Goal: Task Accomplishment & Management: Use online tool/utility

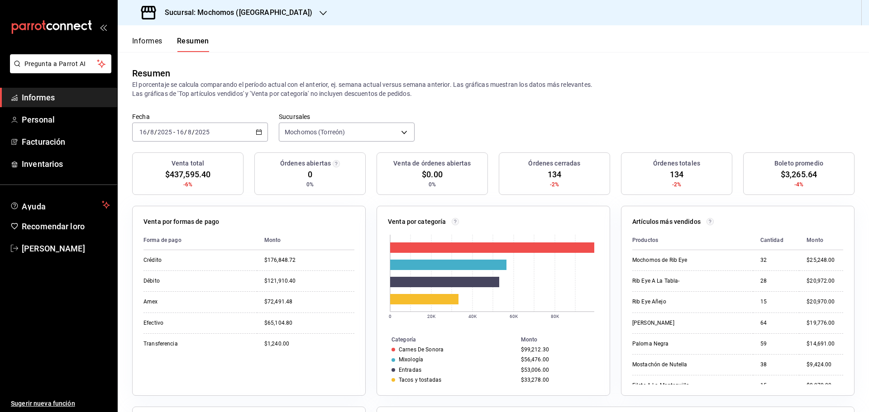
click at [157, 44] on font "Informes" at bounding box center [147, 41] width 30 height 9
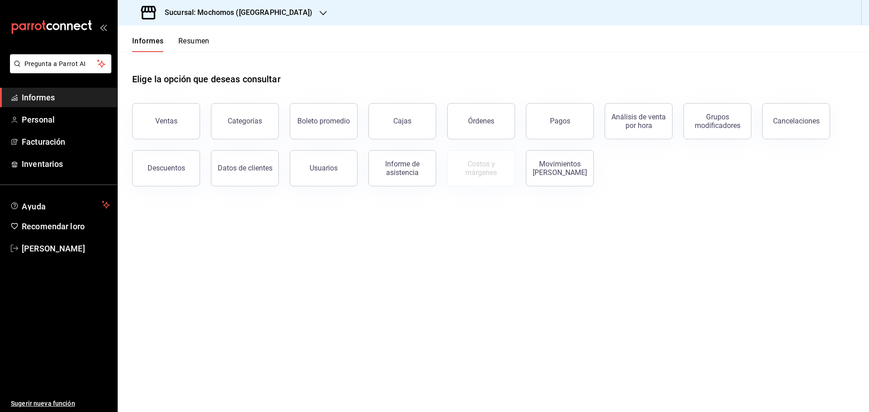
click at [188, 44] on font "Resumen" at bounding box center [193, 41] width 31 height 9
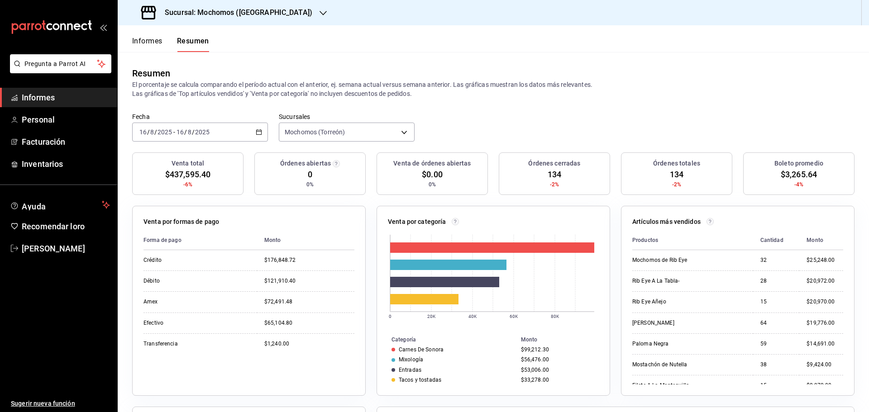
click at [151, 47] on button "Informes" at bounding box center [147, 44] width 30 height 16
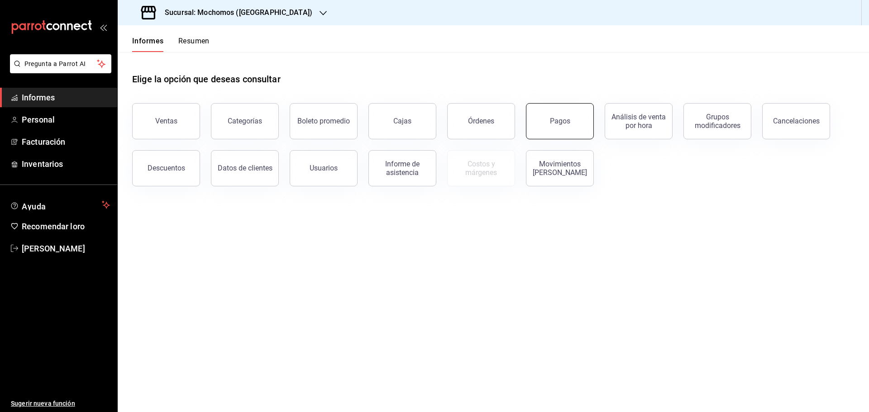
click at [563, 128] on button "Pagos" at bounding box center [560, 121] width 68 height 36
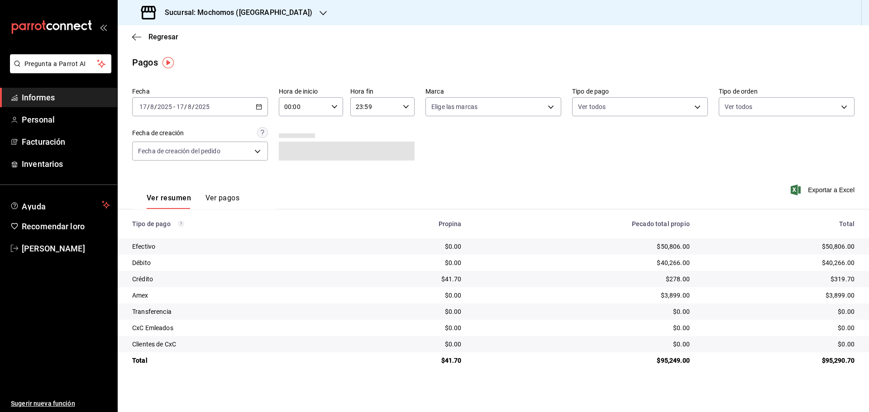
click at [260, 107] on icon "button" at bounding box center [259, 107] width 6 height 6
click at [168, 233] on font "Rango de fechas" at bounding box center [164, 235] width 48 height 7
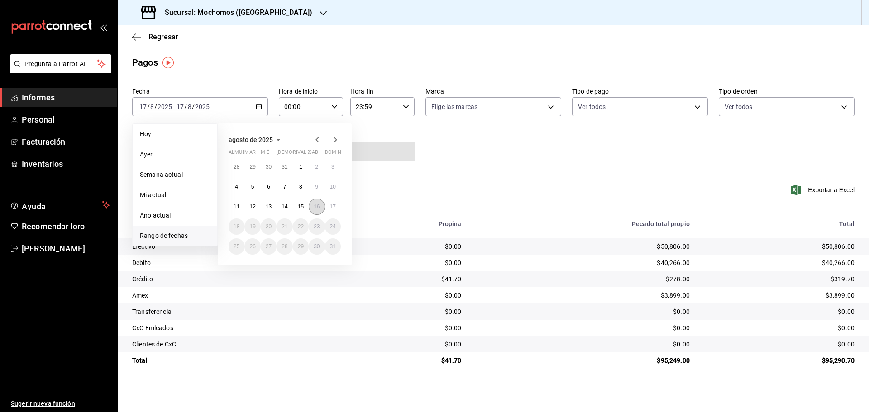
click at [311, 205] on button "16" at bounding box center [317, 207] width 16 height 16
click at [331, 209] on font "17" at bounding box center [333, 207] width 6 height 6
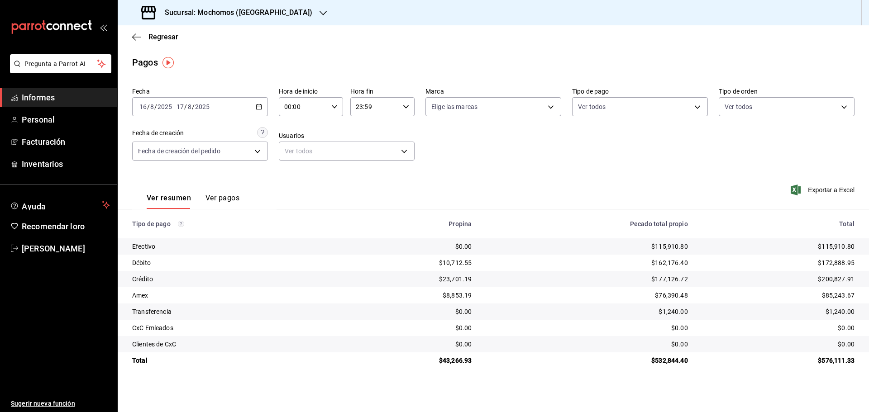
click at [333, 105] on icon "button" at bounding box center [334, 107] width 6 height 6
click at [299, 152] on button "05" at bounding box center [294, 148] width 28 height 18
type input "05:00"
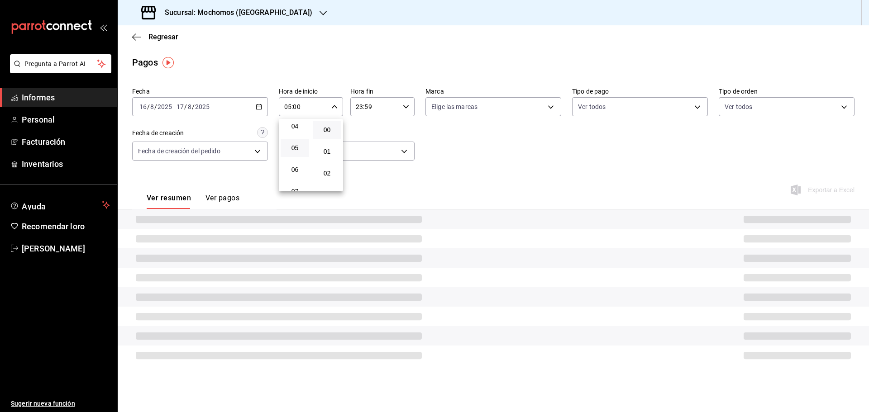
click at [299, 152] on button "05" at bounding box center [294, 148] width 28 height 18
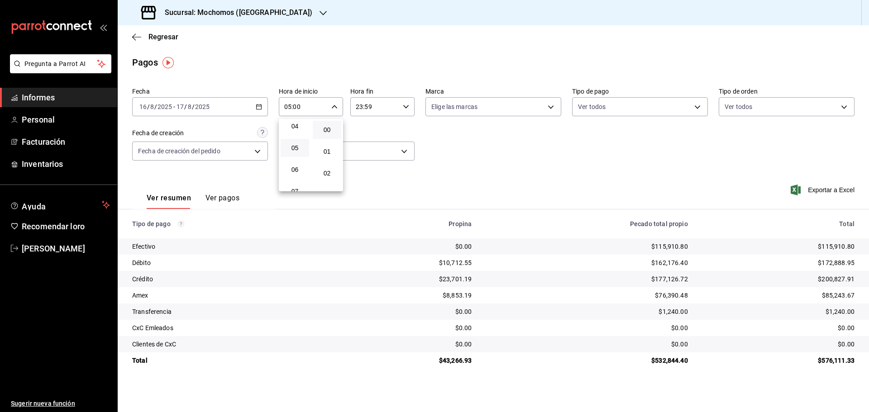
click at [838, 191] on div at bounding box center [434, 206] width 869 height 412
click at [839, 191] on font "Exportar a Excel" at bounding box center [830, 189] width 47 height 7
click at [404, 105] on \(Stroke\) "button" at bounding box center [405, 106] width 5 height 3
click at [368, 153] on font "05" at bounding box center [366, 151] width 7 height 7
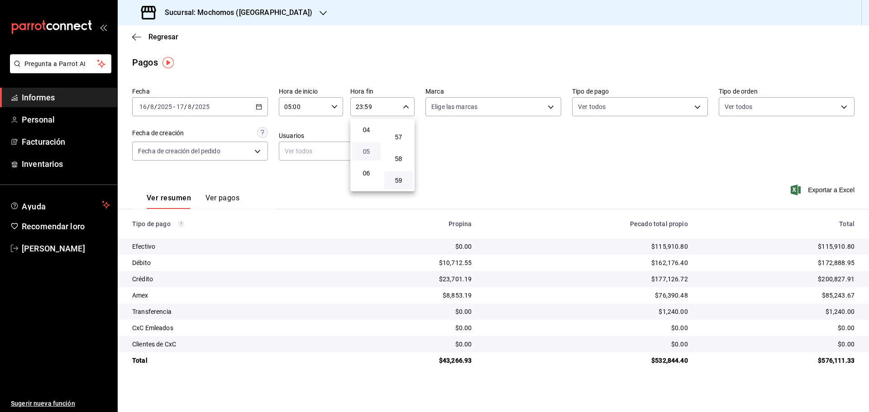
type input "05:59"
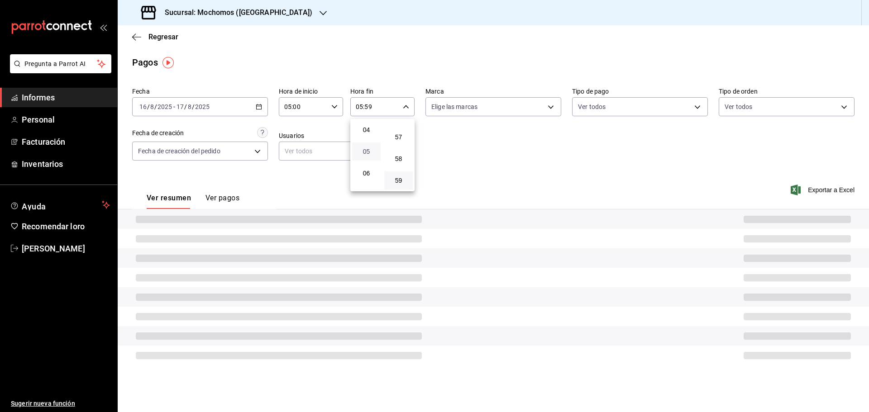
click at [368, 153] on font "05" at bounding box center [366, 151] width 7 height 7
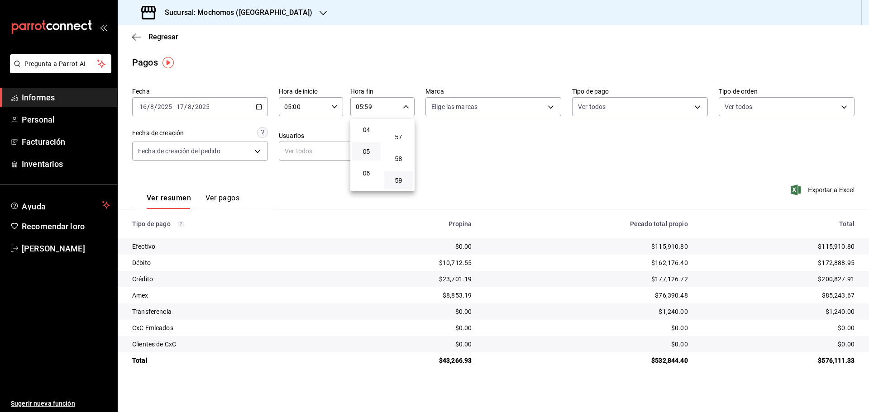
click at [162, 39] on div at bounding box center [434, 206] width 869 height 412
click at [157, 39] on font "Regresar" at bounding box center [163, 37] width 30 height 9
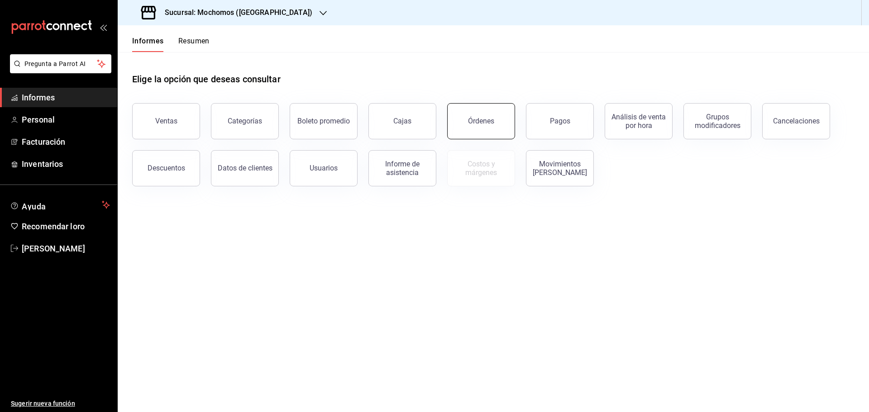
click at [488, 129] on button "Órdenes" at bounding box center [481, 121] width 68 height 36
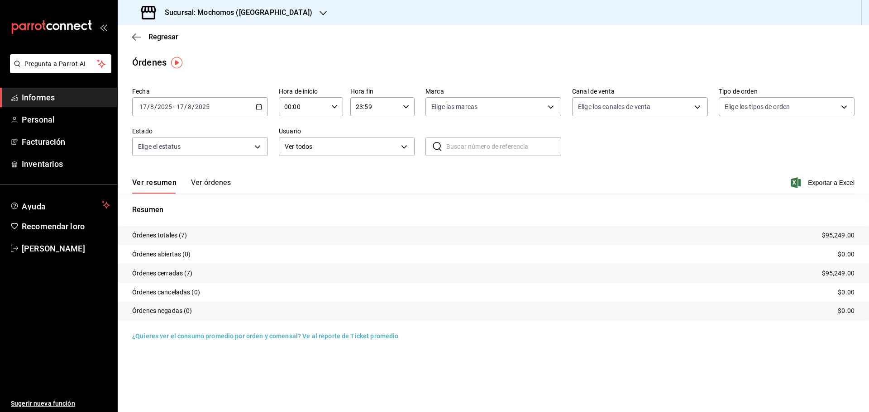
click at [259, 109] on \(Stroke\) "button" at bounding box center [258, 106] width 5 height 5
click at [168, 235] on font "Rango de fechas" at bounding box center [164, 235] width 48 height 7
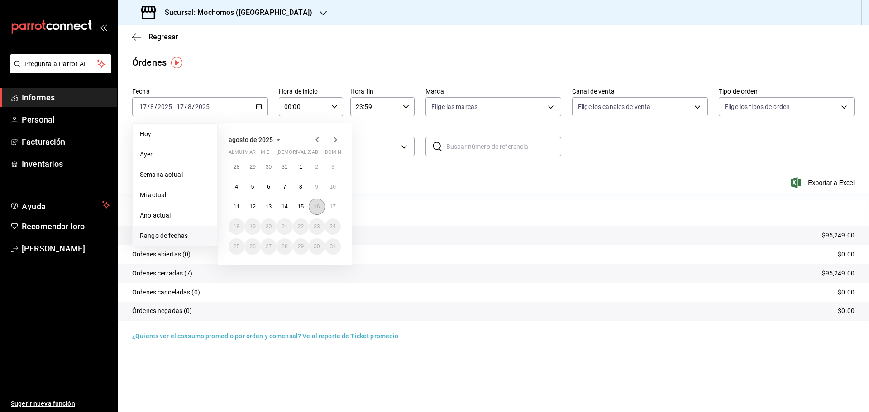
click at [314, 209] on font "16" at bounding box center [316, 207] width 6 height 6
click at [328, 209] on button "17" at bounding box center [333, 207] width 16 height 16
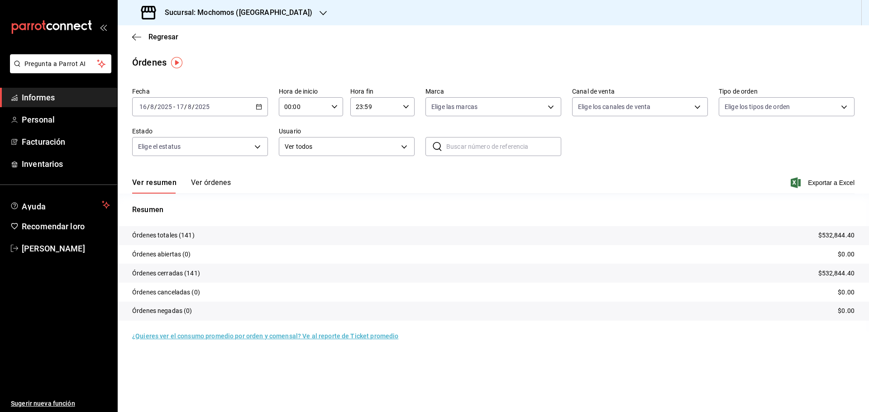
click at [335, 110] on div "00:00 Hora de inicio" at bounding box center [311, 106] width 64 height 19
click at [295, 151] on font "05" at bounding box center [294, 147] width 7 height 7
type input "05:00"
click at [298, 150] on font "05" at bounding box center [294, 147] width 7 height 7
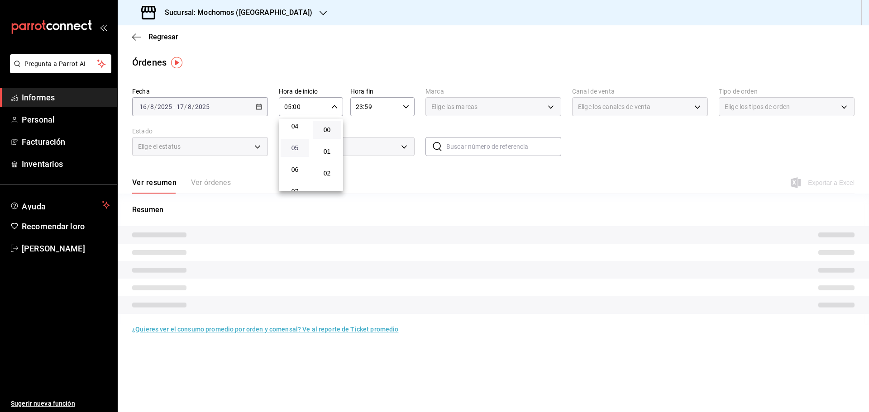
click at [298, 150] on font "05" at bounding box center [294, 147] width 7 height 7
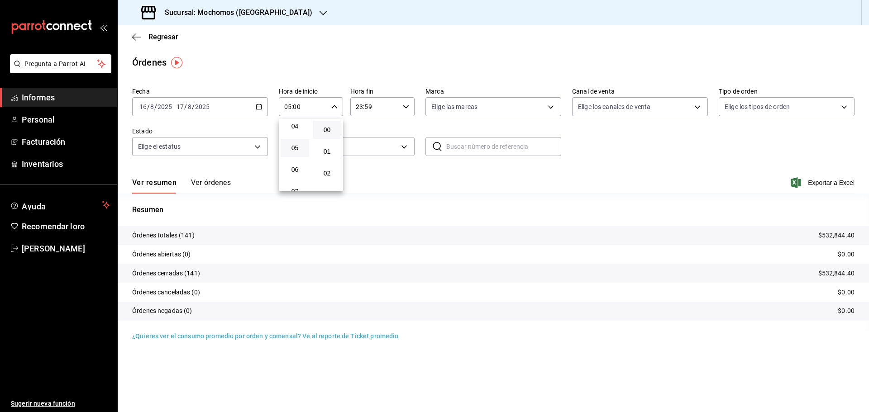
click at [825, 183] on div at bounding box center [434, 206] width 869 height 412
click at [825, 181] on font "Exportar a Excel" at bounding box center [830, 182] width 47 height 7
click at [137, 38] on icon "button" at bounding box center [136, 37] width 9 height 8
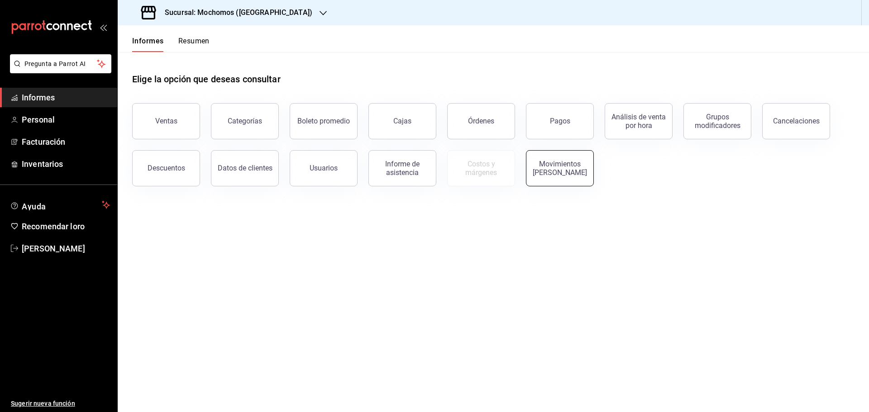
click at [562, 178] on button "Movimientos [PERSON_NAME]" at bounding box center [560, 168] width 68 height 36
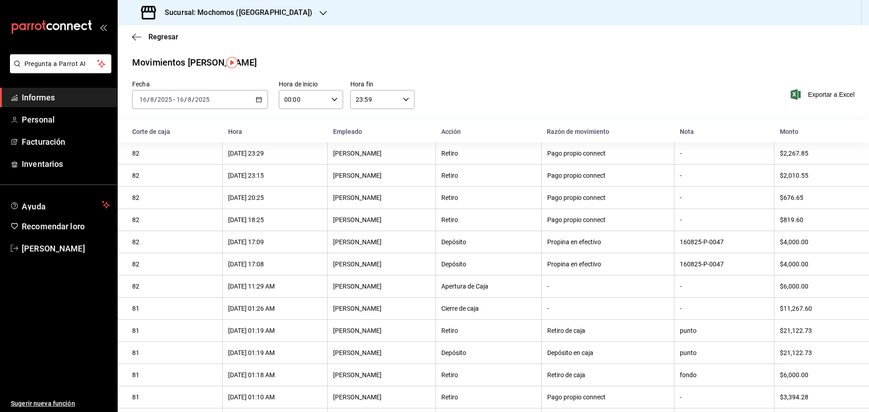
click at [257, 97] on icon "button" at bounding box center [259, 99] width 6 height 6
click at [157, 228] on font "Rango de fechas" at bounding box center [164, 228] width 48 height 7
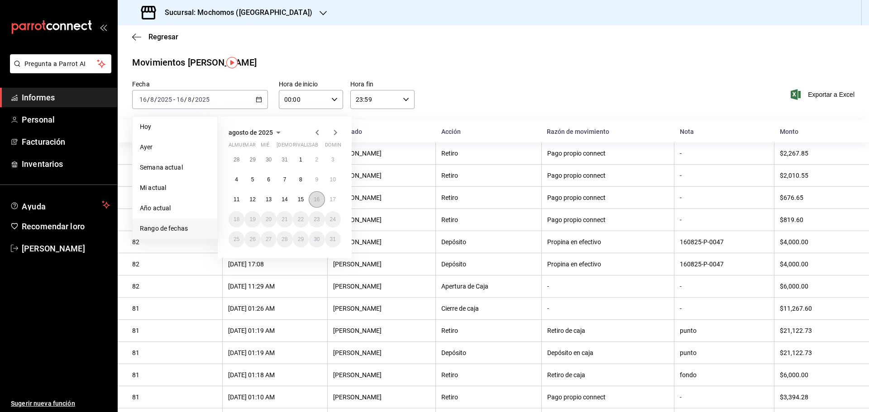
click at [317, 198] on font "16" at bounding box center [316, 199] width 6 height 6
click at [331, 198] on font "17" at bounding box center [333, 199] width 6 height 6
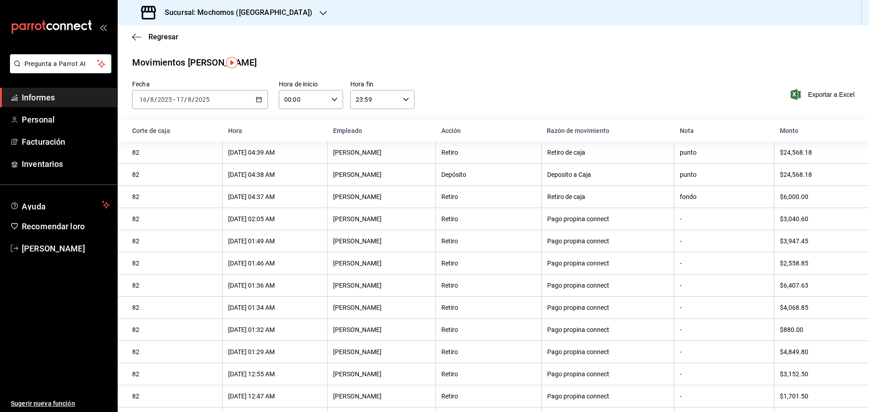
click at [334, 100] on icon "button" at bounding box center [334, 99] width 6 height 6
click at [294, 141] on font "05" at bounding box center [293, 140] width 7 height 7
type input "05:00"
click at [405, 101] on div at bounding box center [434, 206] width 869 height 412
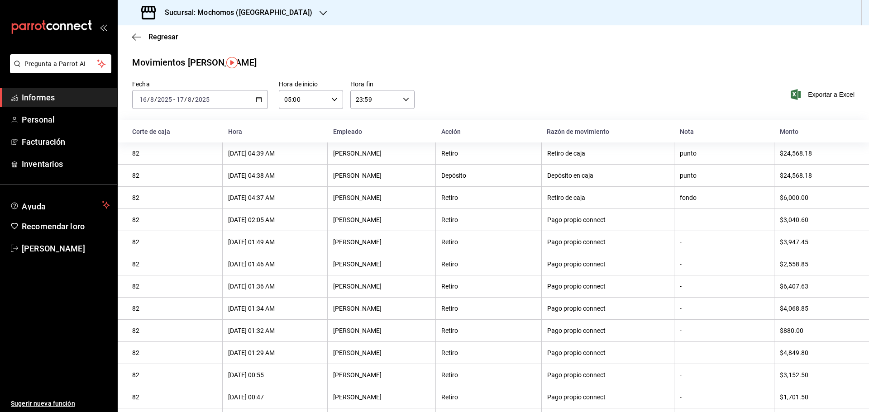
click at [405, 101] on icon "button" at bounding box center [406, 99] width 6 height 6
click at [366, 145] on font "05" at bounding box center [363, 144] width 7 height 7
type input "05:59"
click at [468, 101] on div at bounding box center [434, 206] width 869 height 412
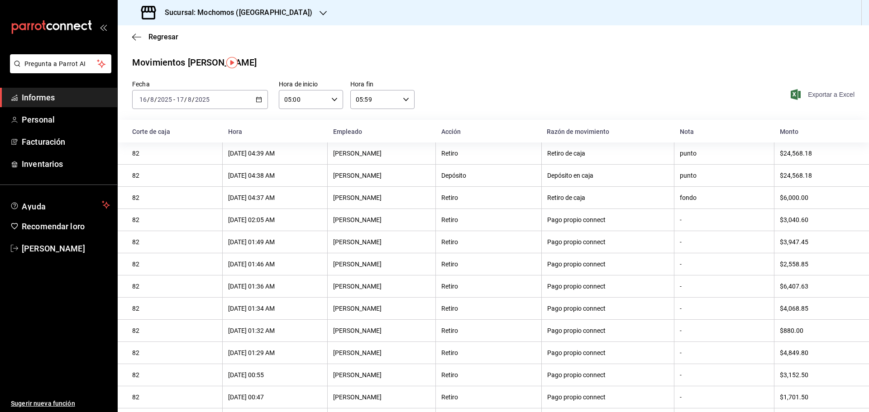
click at [831, 95] on font "Exportar a Excel" at bounding box center [830, 94] width 47 height 7
click at [152, 35] on font "Regresar" at bounding box center [163, 37] width 30 height 9
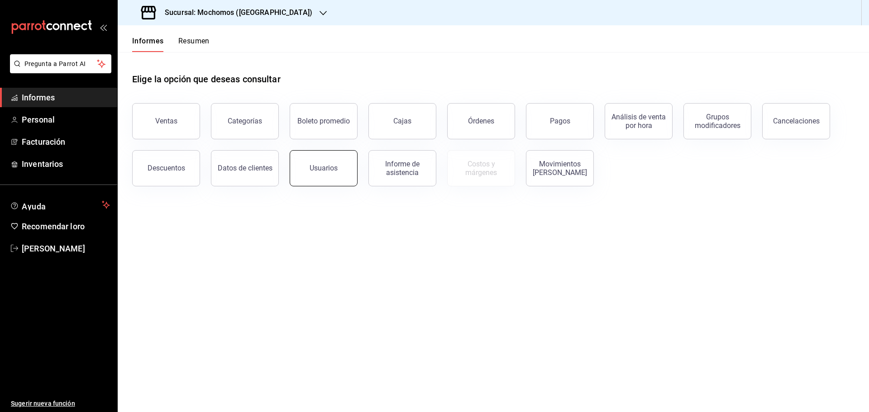
click at [307, 170] on button "Usuarios" at bounding box center [324, 168] width 68 height 36
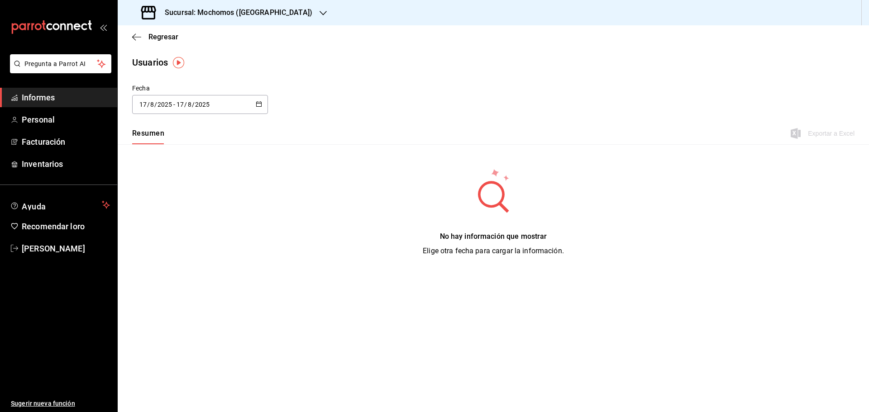
click at [260, 107] on button "button" at bounding box center [259, 105] width 6 height 8
click at [161, 233] on font "Rango de fechas" at bounding box center [163, 234] width 48 height 7
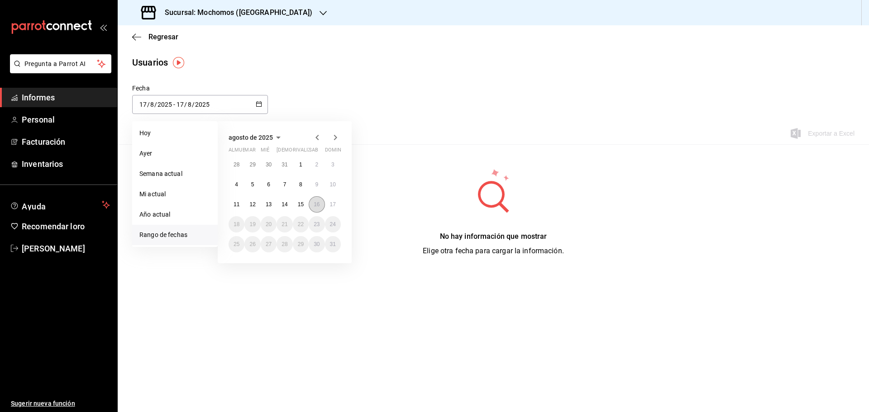
click at [313, 202] on font "16" at bounding box center [316, 204] width 6 height 6
click at [331, 204] on font "17" at bounding box center [333, 204] width 6 height 6
type input "[DATE]"
type input "16"
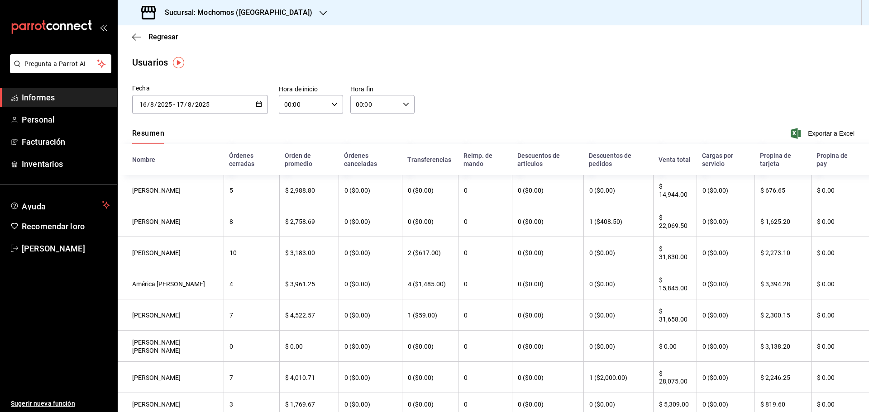
click at [336, 101] on div "00:00 Hora de inicio" at bounding box center [311, 104] width 64 height 19
click at [293, 146] on font "05" at bounding box center [293, 145] width 7 height 7
type input "05:00"
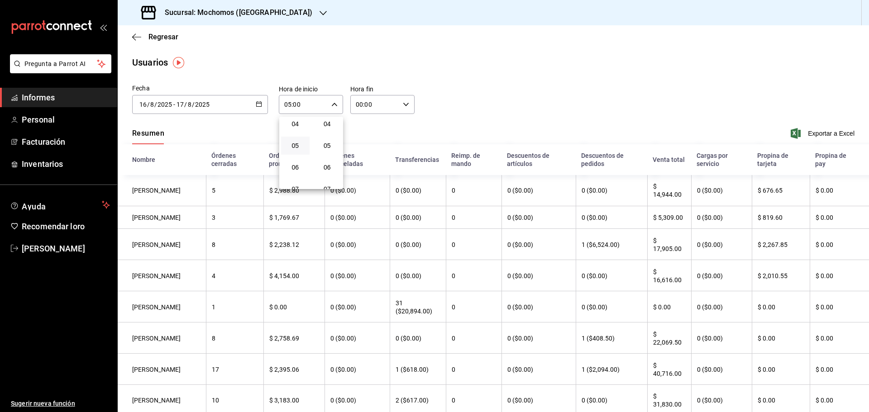
click at [403, 107] on div at bounding box center [434, 206] width 869 height 412
click at [403, 101] on icon "button" at bounding box center [406, 104] width 6 height 6
click at [363, 147] on font "05" at bounding box center [363, 145] width 7 height 7
type input "05:00"
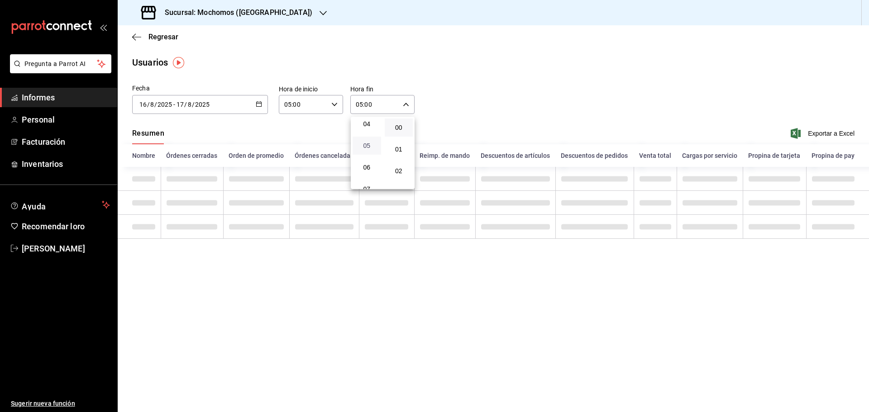
click at [363, 147] on font "05" at bounding box center [366, 145] width 7 height 7
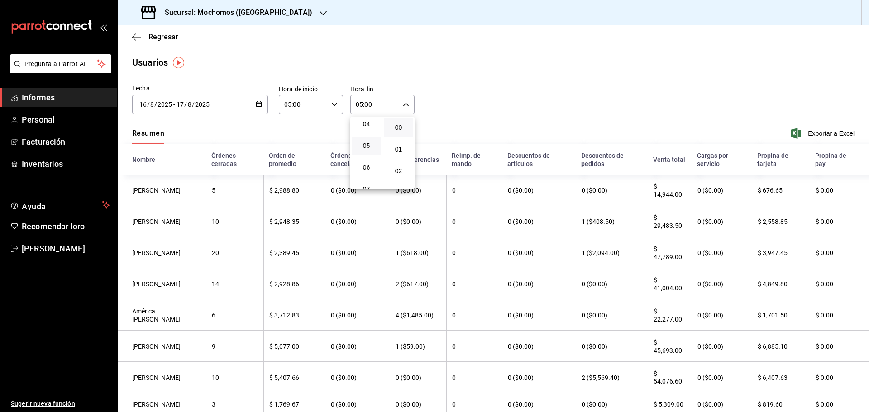
click at [527, 110] on div at bounding box center [434, 206] width 869 height 412
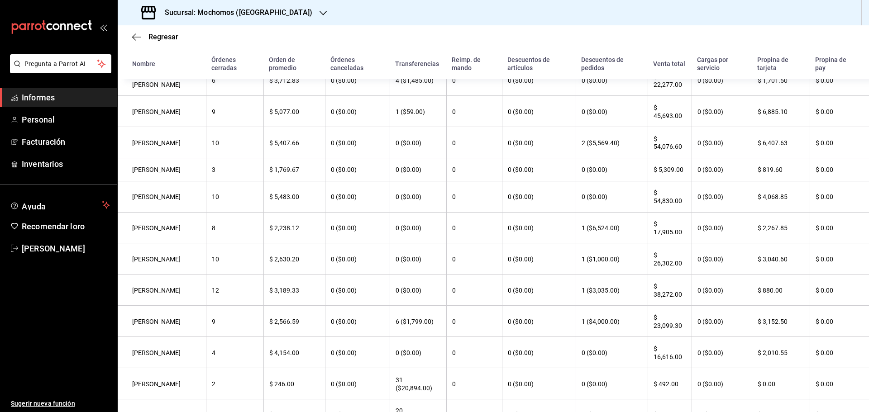
scroll to position [271, 0]
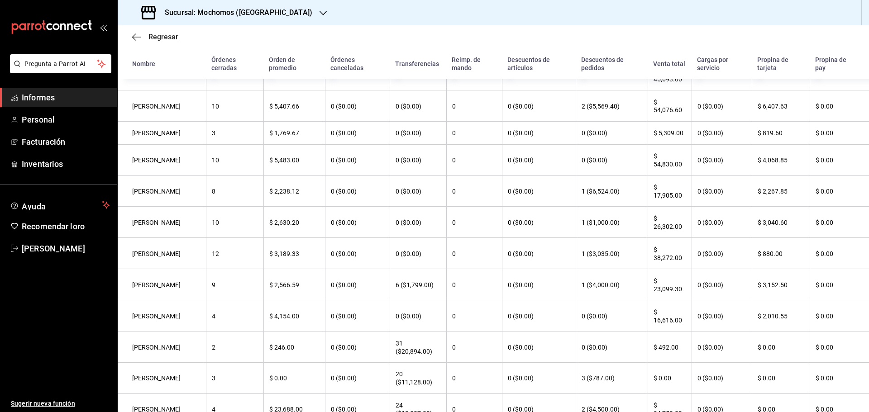
click at [164, 35] on font "Regresar" at bounding box center [163, 37] width 30 height 9
